Goal: Task Accomplishment & Management: Use online tool/utility

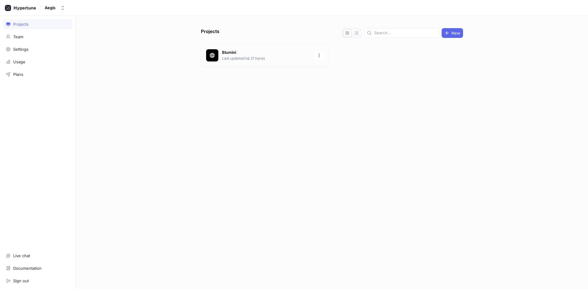
click at [264, 64] on div "[PERSON_NAME] Last updated há 21 horas" at bounding box center [265, 55] width 128 height 23
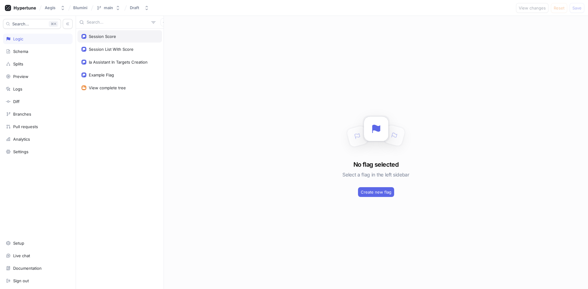
click at [108, 37] on div "Session Score" at bounding box center [102, 36] width 27 height 5
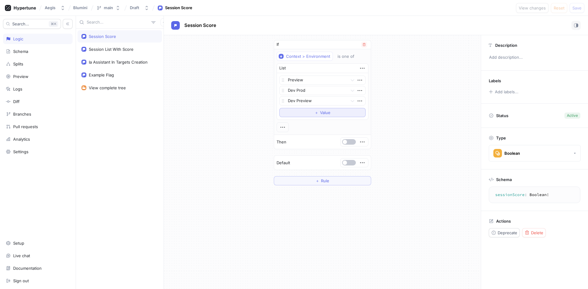
click at [322, 114] on span "Value" at bounding box center [325, 113] width 10 height 4
click at [362, 111] on icon "button" at bounding box center [359, 111] width 7 height 7
click at [374, 122] on p "Delete" at bounding box center [372, 123] width 12 height 6
click at [349, 56] on div "is one of" at bounding box center [345, 56] width 17 height 5
click at [355, 80] on div "is one of" at bounding box center [368, 78] width 60 height 5
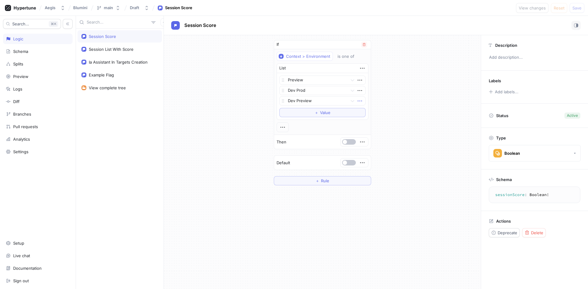
click at [359, 101] on icon "button" at bounding box center [359, 101] width 7 height 7
click at [370, 115] on p "Delete" at bounding box center [372, 112] width 12 height 6
click at [578, 8] on span "Save" at bounding box center [576, 8] width 9 height 4
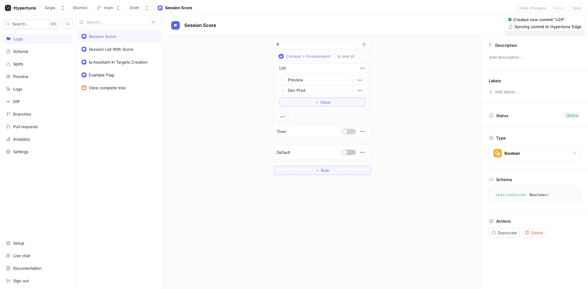
click at [350, 131] on button "button" at bounding box center [349, 132] width 14 height 6
click at [343, 100] on button "＋ Value" at bounding box center [322, 102] width 86 height 9
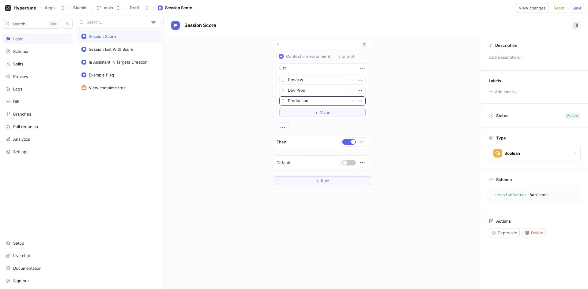
click at [340, 101] on div at bounding box center [316, 101] width 57 height 7
click at [320, 120] on div "Dev Preview" at bounding box center [323, 123] width 86 height 10
click at [573, 8] on span "Save" at bounding box center [576, 8] width 9 height 4
